Goal: Navigation & Orientation: Find specific page/section

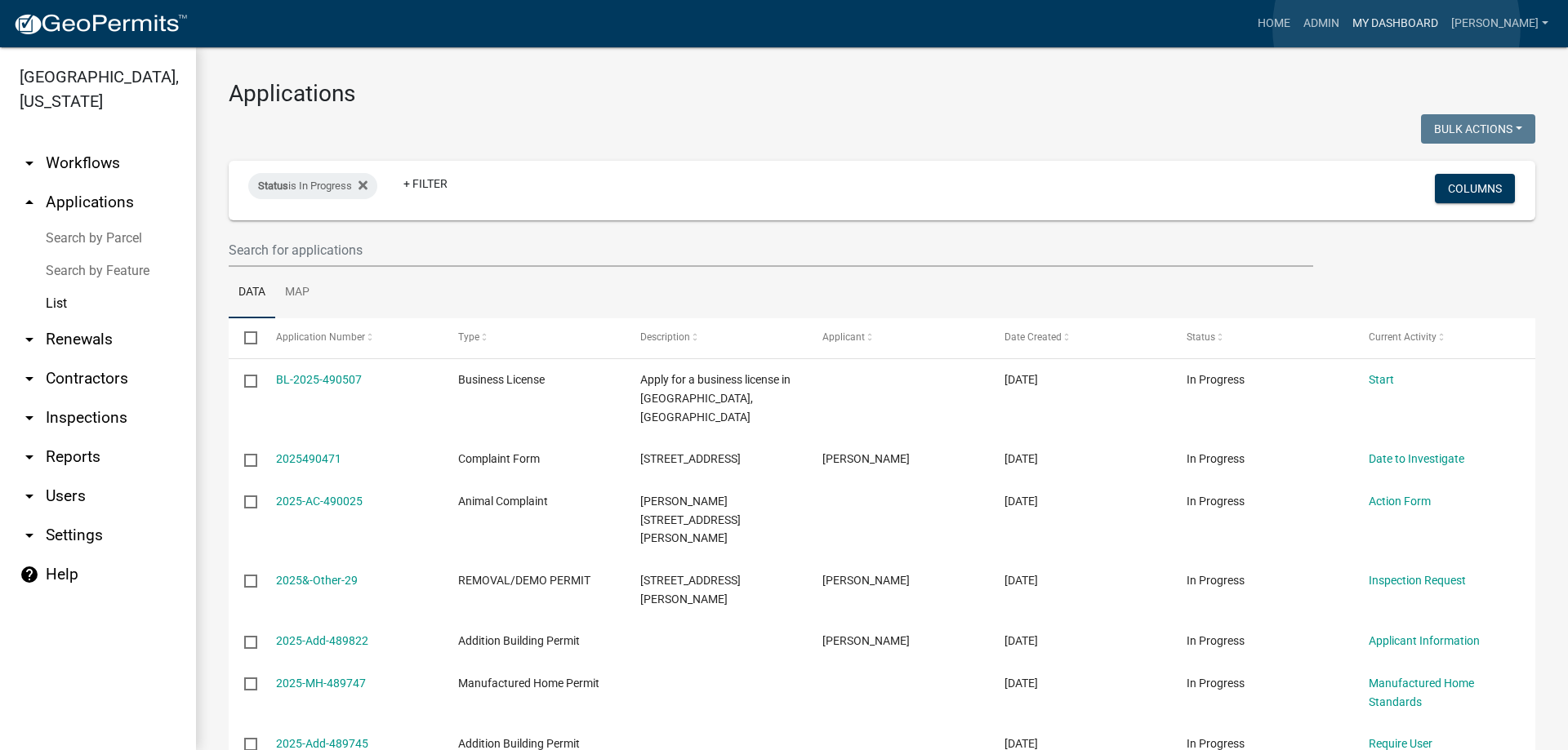
click at [1396, 28] on link "My Dashboard" at bounding box center [1395, 24] width 99 height 31
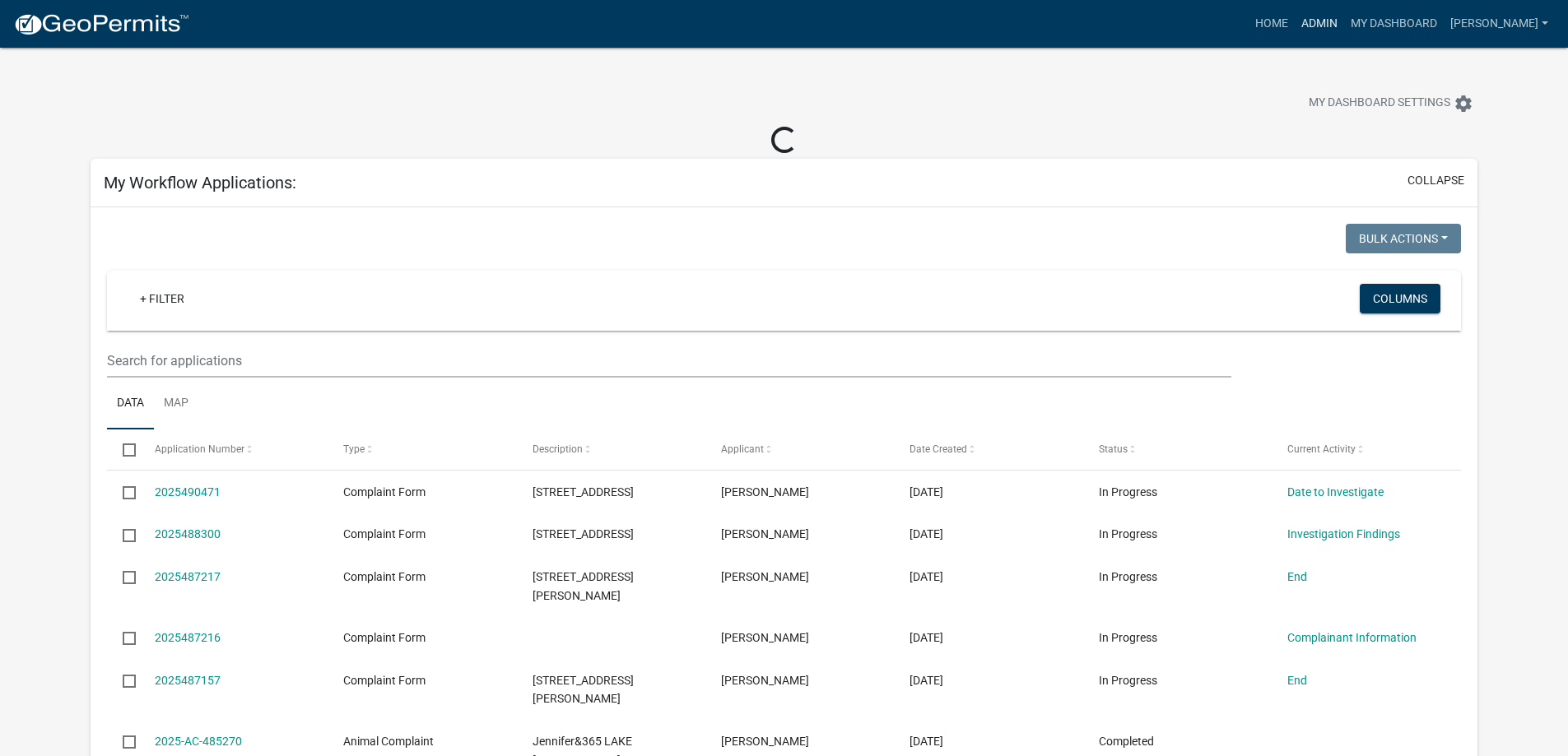
click at [1331, 24] on link "Admin" at bounding box center [1320, 24] width 50 height 32
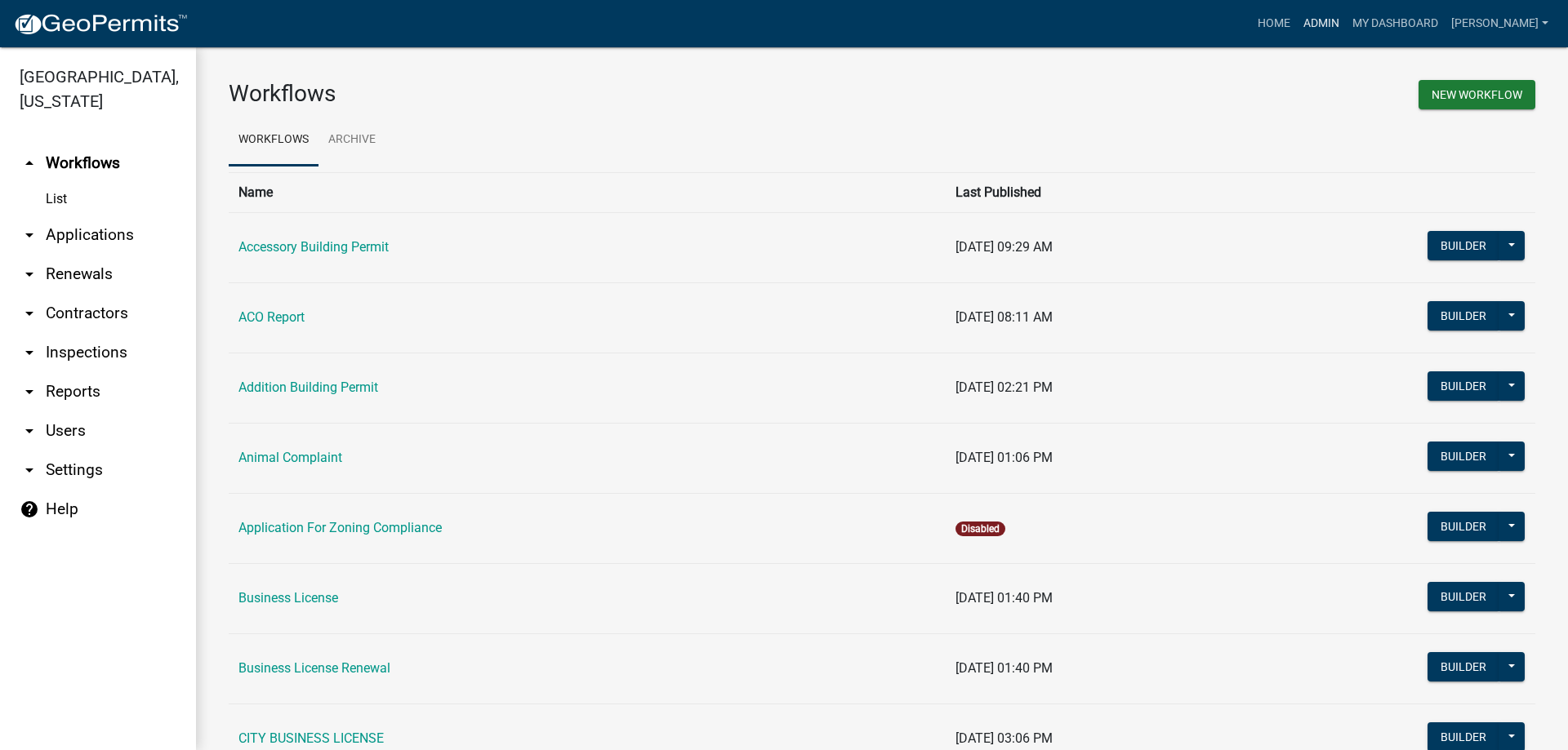
click at [1332, 16] on link "Admin" at bounding box center [1322, 24] width 49 height 31
click at [1293, 32] on link "Home" at bounding box center [1274, 24] width 46 height 31
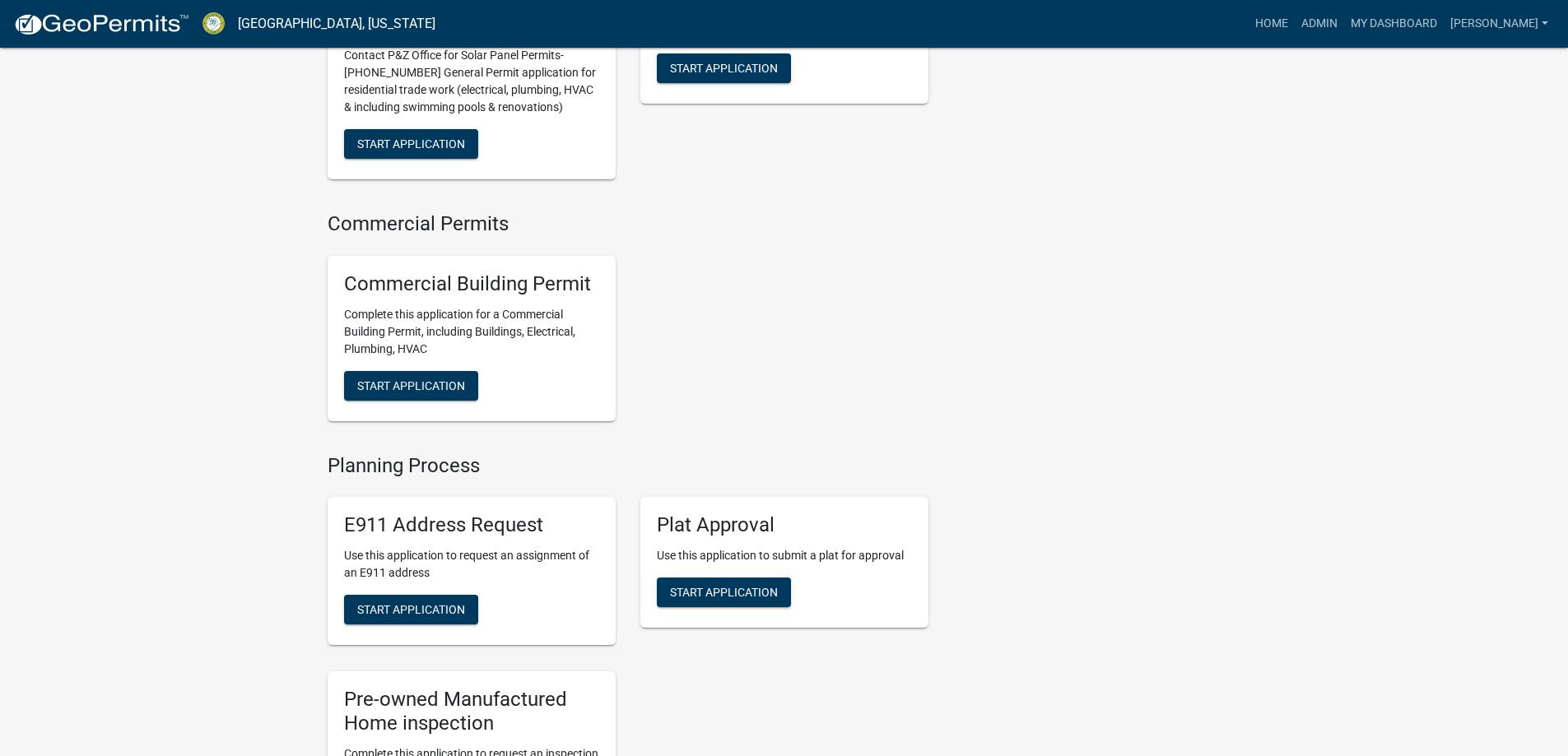
scroll to position [1617, 0]
